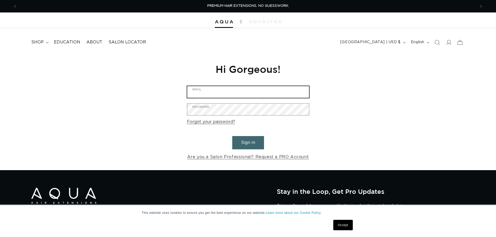
type input "Degwhited@hotmail.com"
click at [245, 142] on button "Sign in" at bounding box center [248, 142] width 32 height 13
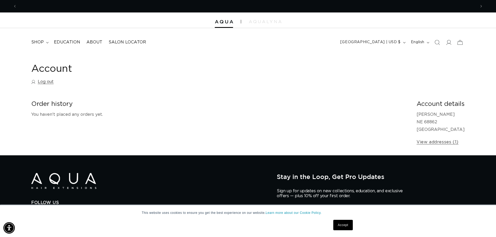
scroll to position [0, 459]
click at [46, 44] on summary "shop" at bounding box center [39, 42] width 23 height 12
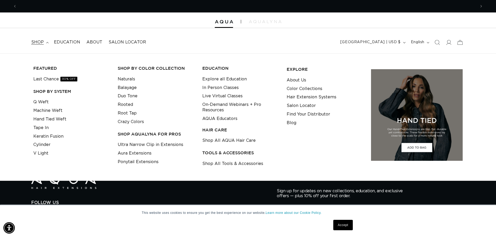
scroll to position [0, 0]
click at [43, 132] on link "Tape In" at bounding box center [40, 128] width 15 height 9
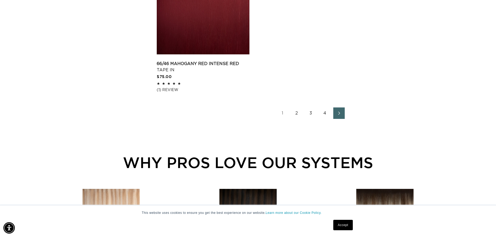
scroll to position [0, 459]
click at [295, 114] on link "2" at bounding box center [296, 113] width 11 height 11
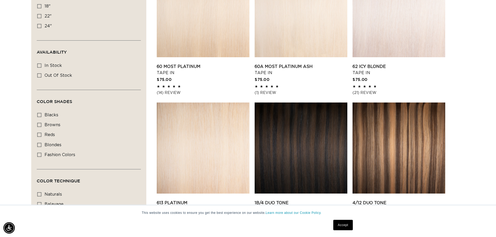
click at [376, 69] on link "62 Icy Blonde Tape In" at bounding box center [399, 70] width 93 height 12
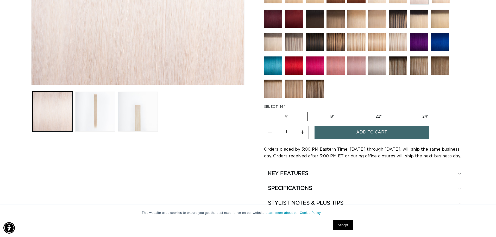
scroll to position [0, 459]
click at [379, 116] on label "22" Variant sold out or unavailable" at bounding box center [378, 116] width 44 height 9
click at [356, 111] on input "22" Variant sold out or unavailable" at bounding box center [356, 111] width 0 height 0
radio input "true"
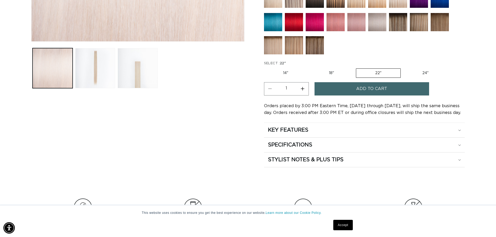
scroll to position [0, 459]
click at [304, 91] on button "Increase quantity for 62 Icy Blonde - Tape In" at bounding box center [303, 88] width 12 height 13
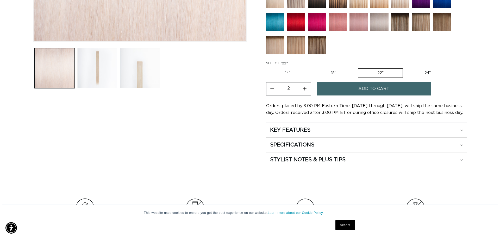
scroll to position [0, 0]
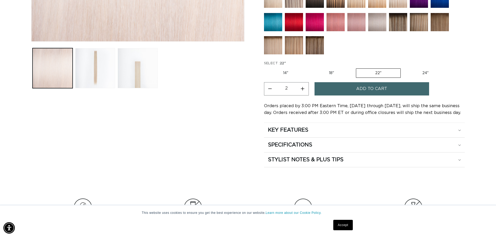
click at [302, 90] on button "Increase quantity for 62 Icy Blonde - Tape In" at bounding box center [303, 88] width 12 height 13
type input "3"
click at [338, 91] on button "Add to cart" at bounding box center [372, 88] width 115 height 13
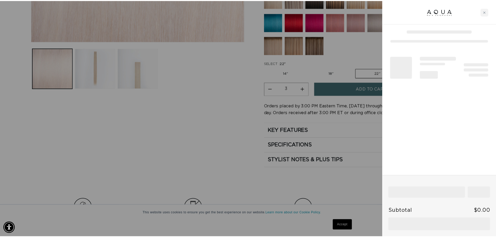
scroll to position [0, 463]
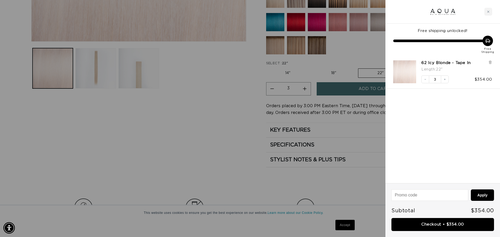
click at [488, 10] on div "Close cart" at bounding box center [488, 12] width 8 height 8
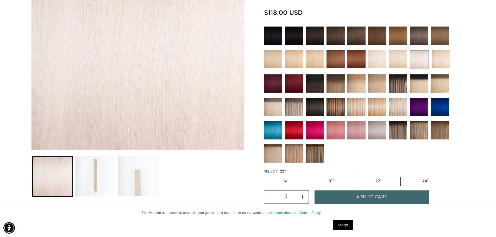
scroll to position [0, 0]
click at [397, 62] on img at bounding box center [398, 59] width 18 height 18
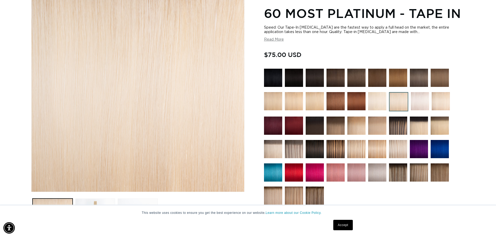
scroll to position [0, 459]
click at [383, 104] on img at bounding box center [377, 101] width 18 height 18
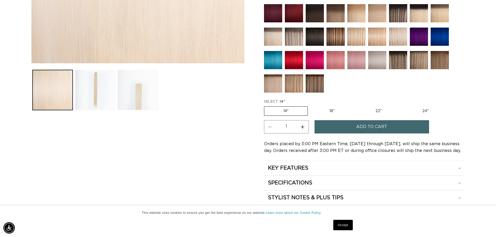
scroll to position [204, 0]
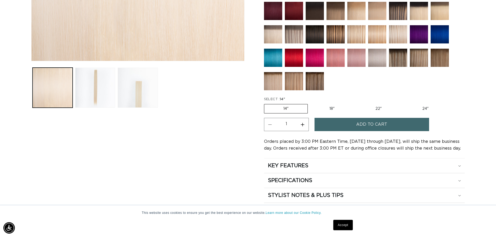
click at [377, 109] on label "22" Variant sold out or unavailable" at bounding box center [378, 108] width 44 height 9
click at [356, 103] on input "22" Variant sold out or unavailable" at bounding box center [356, 103] width 0 height 0
radio input "true"
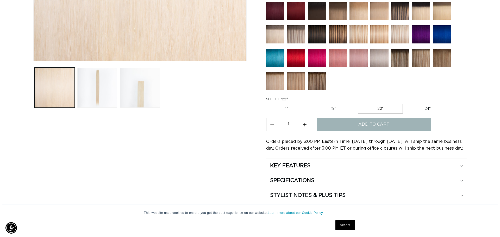
scroll to position [0, 459]
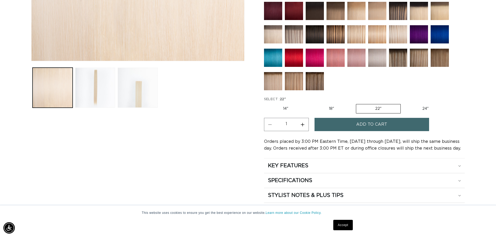
click at [377, 128] on span "Add to cart" at bounding box center [371, 124] width 31 height 13
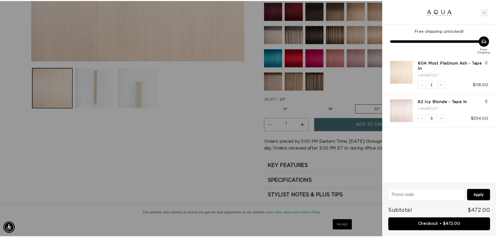
scroll to position [0, 463]
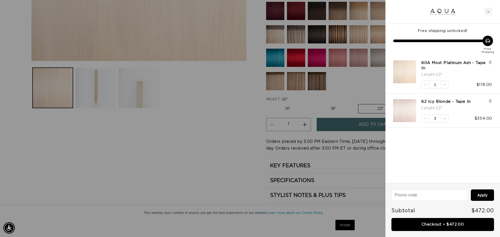
click at [207, 121] on div at bounding box center [250, 118] width 500 height 237
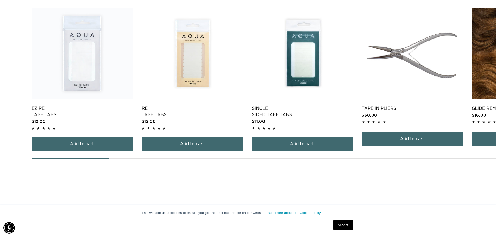
scroll to position [0, 918]
click at [94, 105] on link "EZ Re Tape Tabs" at bounding box center [82, 111] width 101 height 12
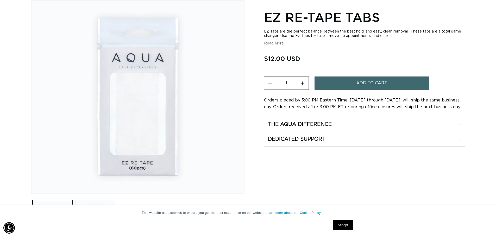
scroll to position [72, 0]
click at [455, 127] on div "The Aqua Difference" at bounding box center [364, 124] width 193 height 7
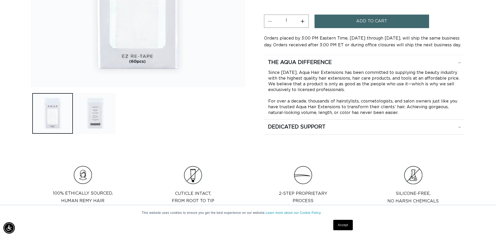
scroll to position [191, 0]
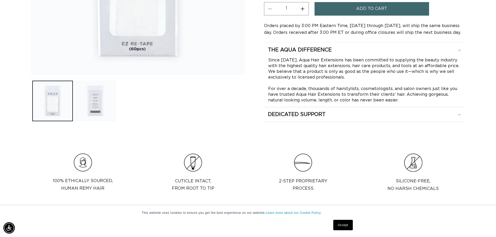
click at [446, 54] on div "Dedicated Support" at bounding box center [364, 50] width 193 height 7
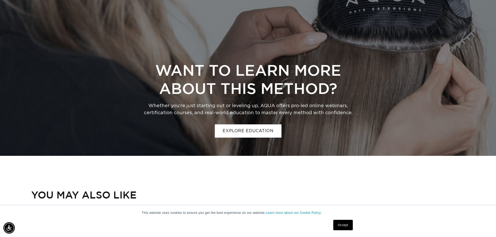
scroll to position [0, 0]
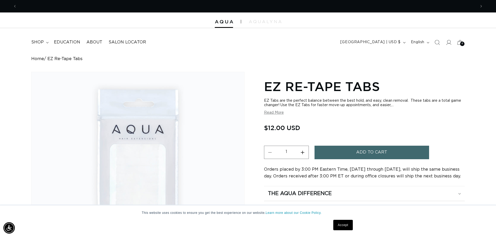
click at [375, 154] on span "Add to cart" at bounding box center [371, 152] width 31 height 13
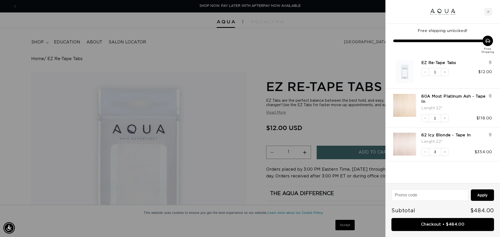
click at [341, 122] on div at bounding box center [250, 118] width 500 height 237
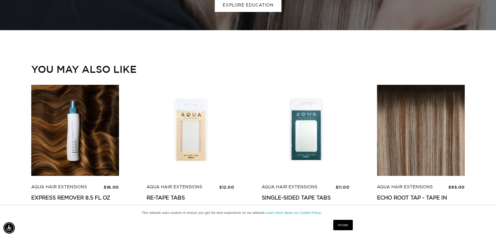
click at [72, 198] on link "Express Remover 8.5 fl oz" at bounding box center [75, 198] width 88 height 7
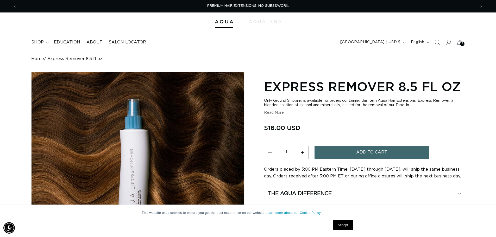
click at [356, 154] on span "Add to cart" at bounding box center [371, 152] width 31 height 13
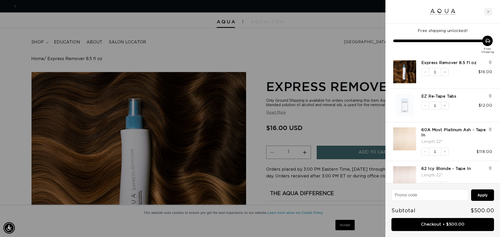
scroll to position [0, 926]
click at [431, 226] on link "Checkout • $500.00" at bounding box center [442, 224] width 103 height 13
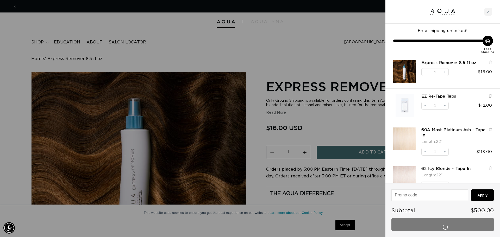
scroll to position [0, 0]
